Goal: Task Accomplishment & Management: Manage account settings

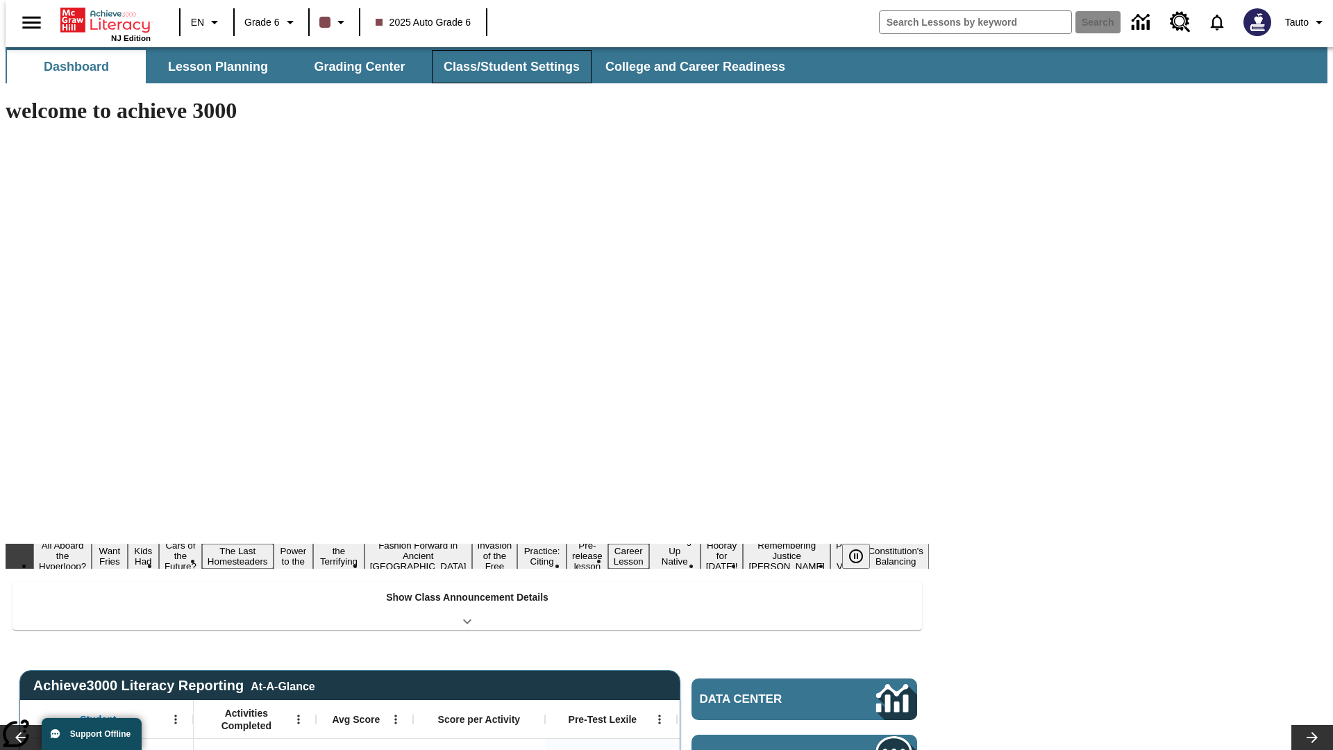
click at [504, 67] on button "Class/Student Settings" at bounding box center [512, 66] width 160 height 33
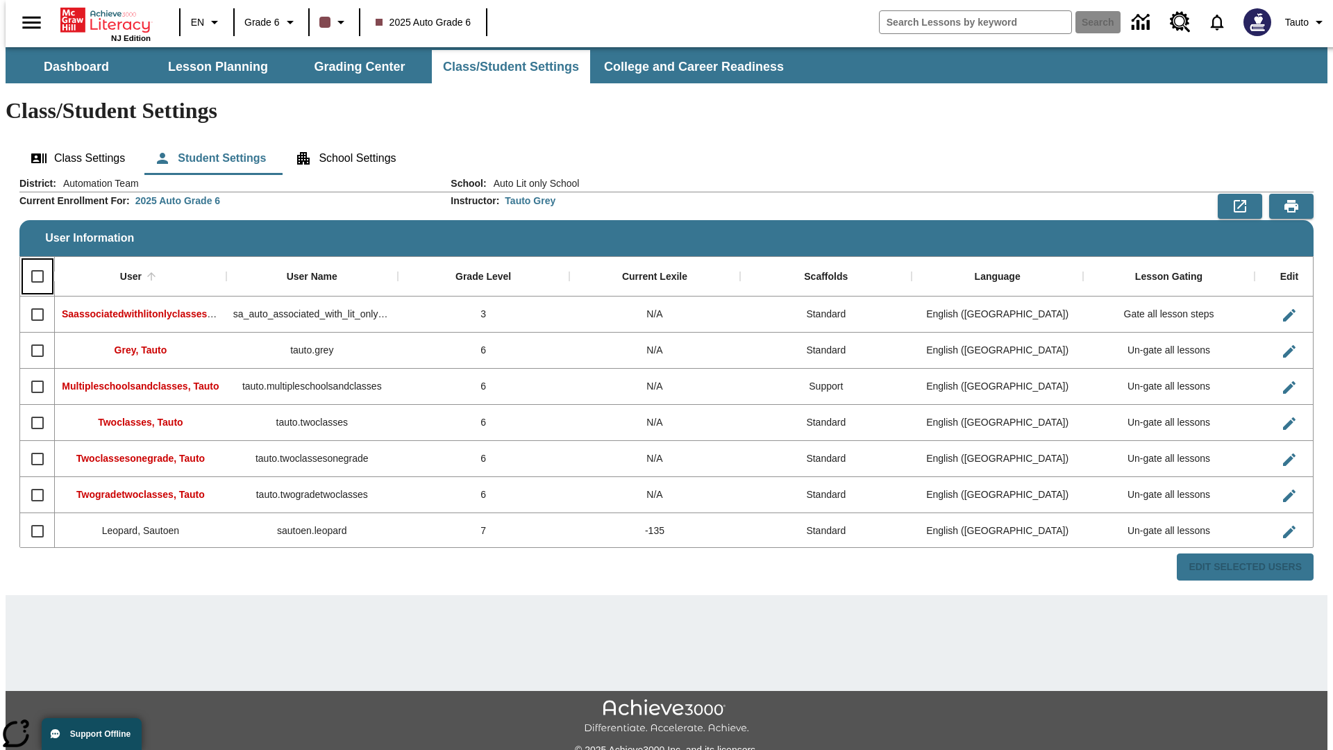
click at [31, 262] on input "Select all rows" at bounding box center [37, 276] width 29 height 29
checkbox input "true"
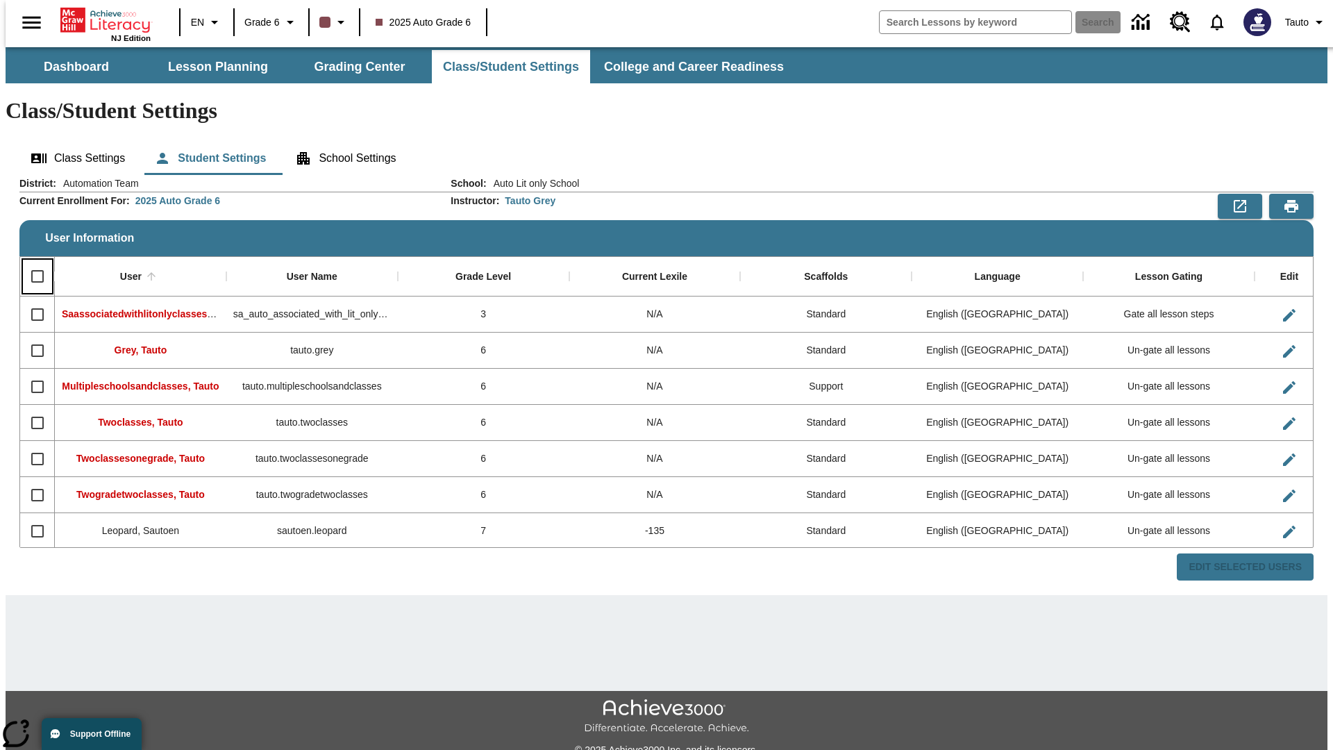
checkbox input "true"
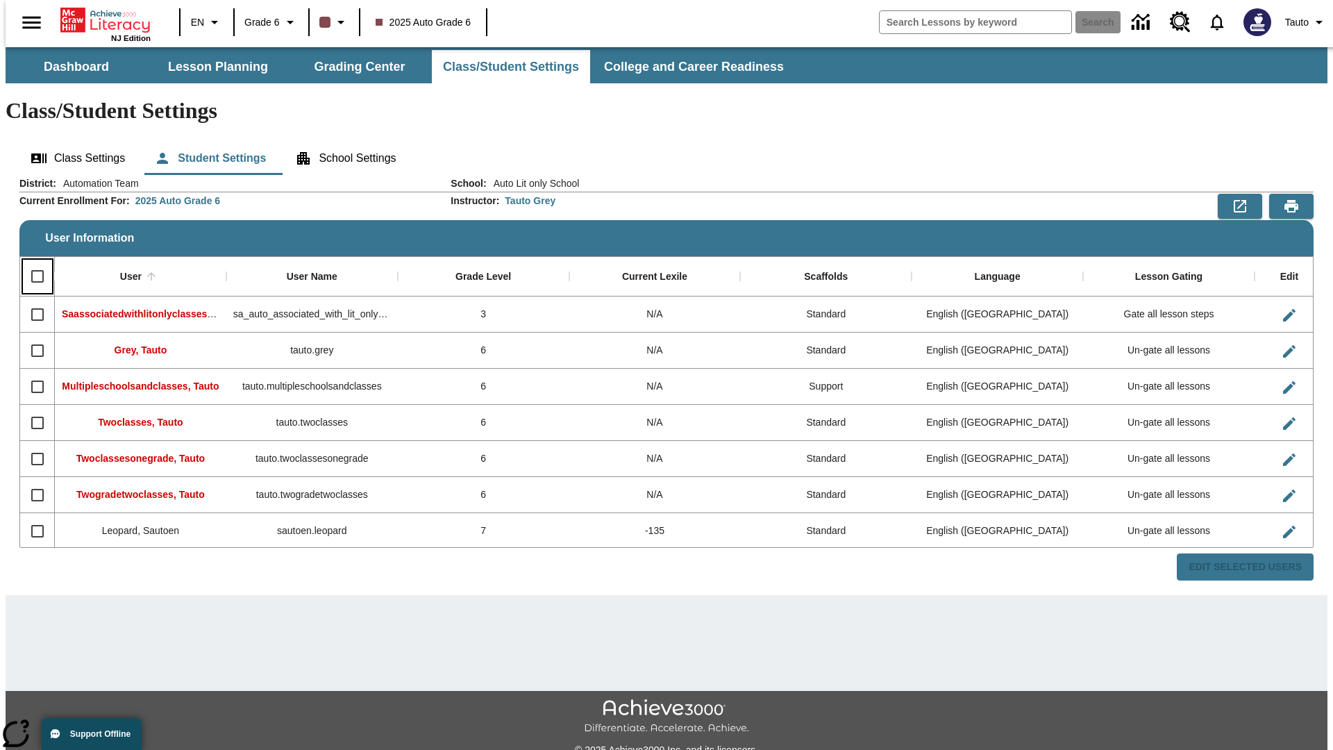
checkbox input "true"
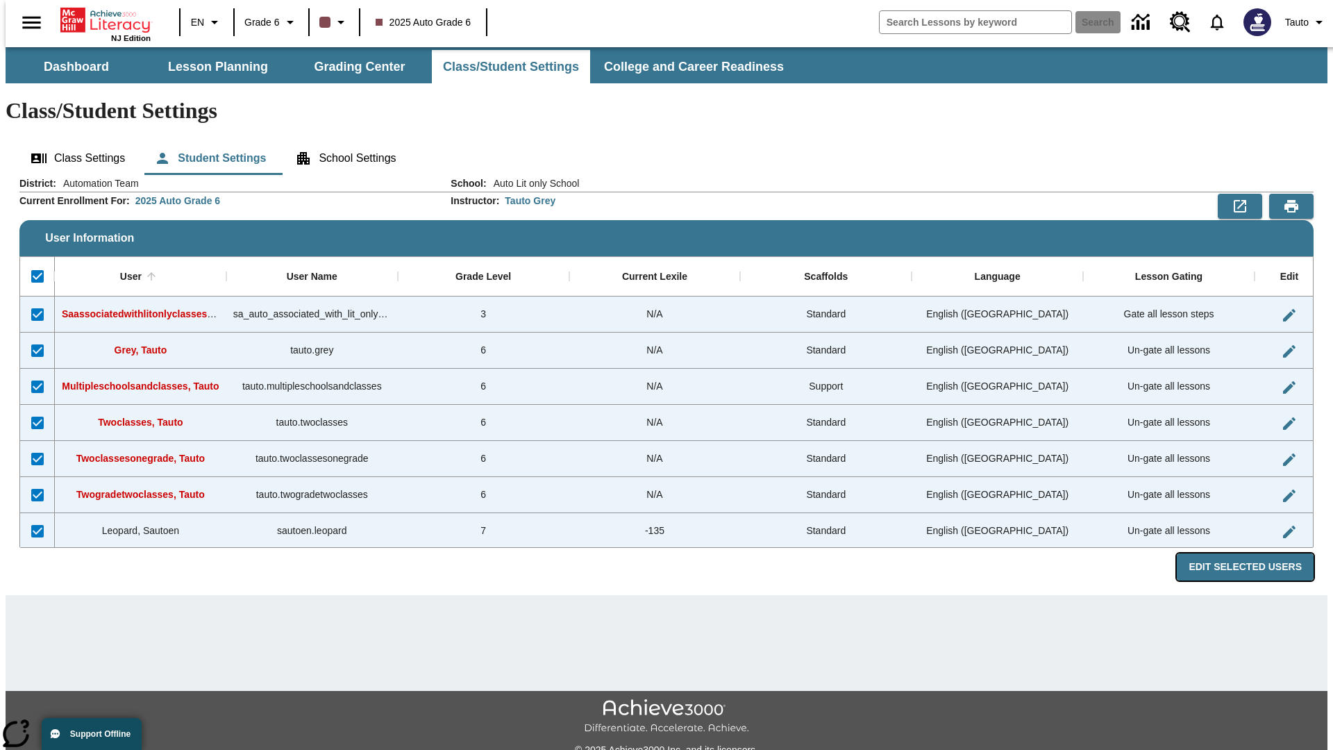
click at [1256, 553] on button "Edit Selected Users" at bounding box center [1245, 566] width 137 height 27
